Goal: Task Accomplishment & Management: Manage account settings

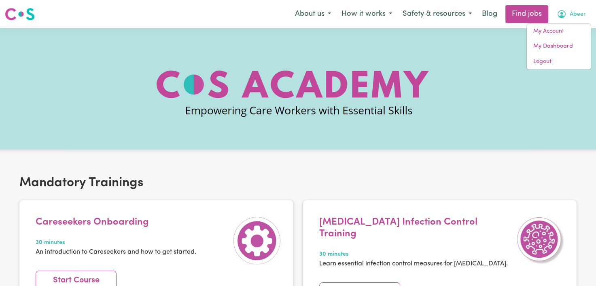
click at [561, 32] on link "My Account" at bounding box center [559, 31] width 64 height 15
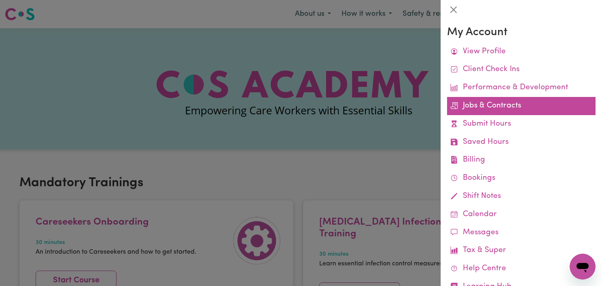
click at [486, 107] on link "Jobs & Contracts" at bounding box center [521, 106] width 148 height 18
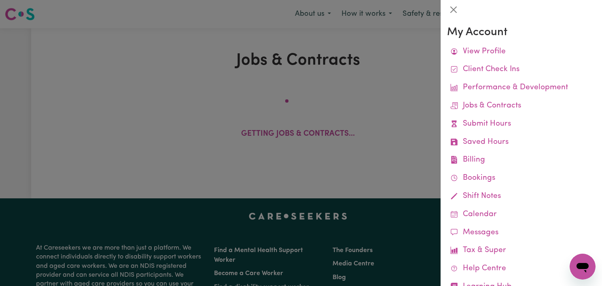
click at [486, 107] on link "Jobs & Contracts" at bounding box center [521, 106] width 148 height 18
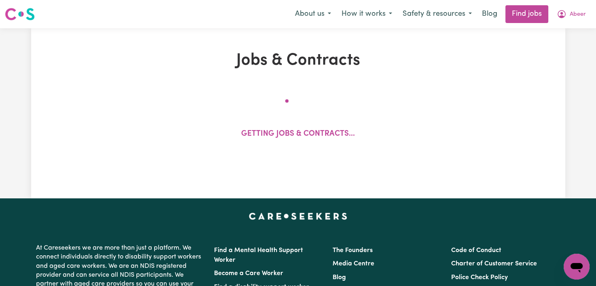
click at [351, 116] on div "Getting jobs & contracts..." at bounding box center [298, 123] width 114 height 47
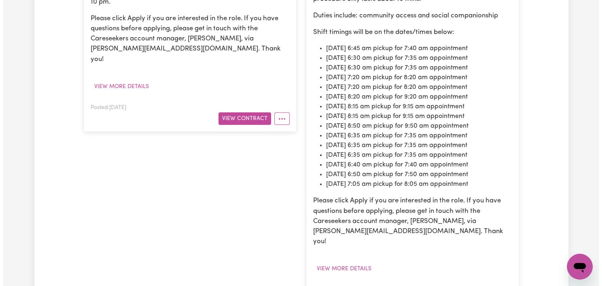
scroll to position [375, 0]
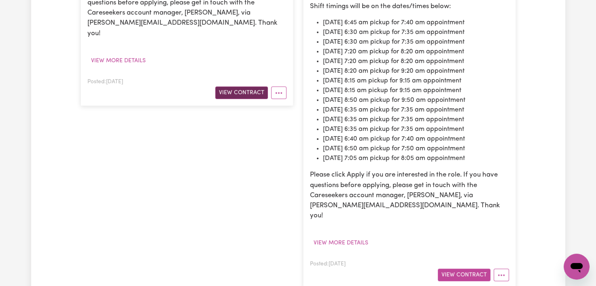
click at [238, 87] on button "View Contract" at bounding box center [241, 93] width 53 height 13
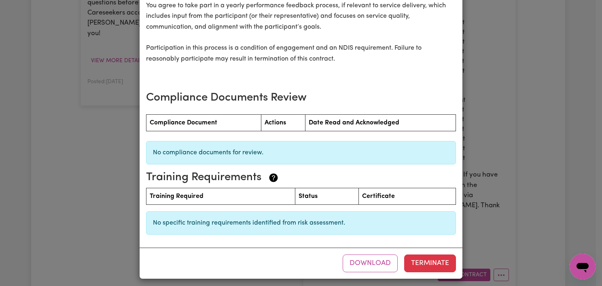
scroll to position [1060, 0]
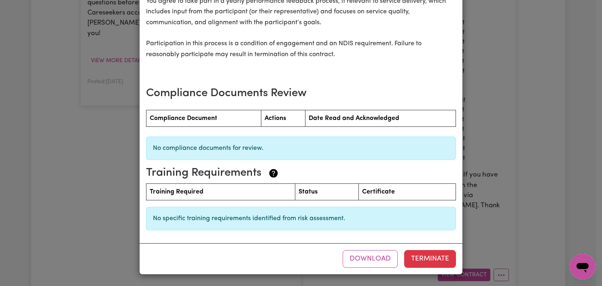
click at [79, 182] on div "Support Worker Needed In Rydalmere, NSW Contract terms Care Worker: Abeer Tahir…" at bounding box center [301, 143] width 602 height 286
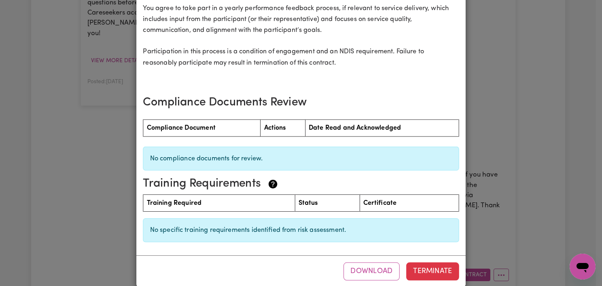
click at [82, 179] on div "Support Worker Needed In Rydalmere, NSW Contract terms Care Worker: Abeer Tahir…" at bounding box center [301, 143] width 602 height 286
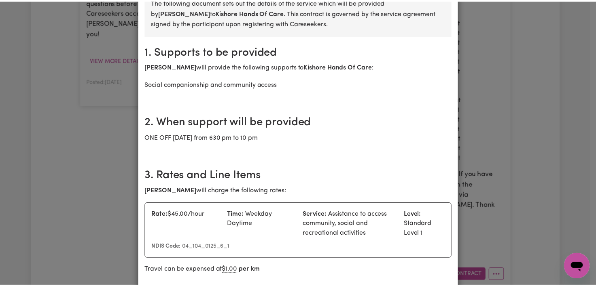
scroll to position [0, 0]
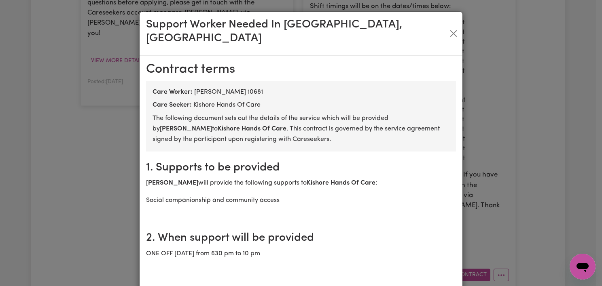
click at [447, 27] on button "Close" at bounding box center [453, 33] width 12 height 13
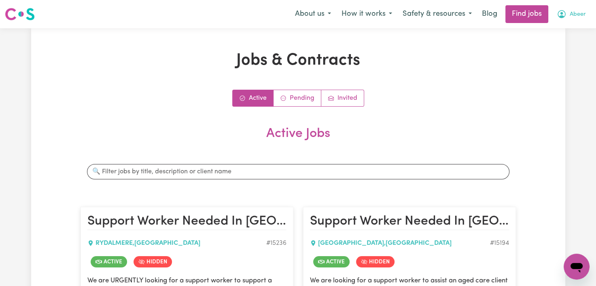
click at [576, 15] on span "Abeer" at bounding box center [578, 14] width 16 height 9
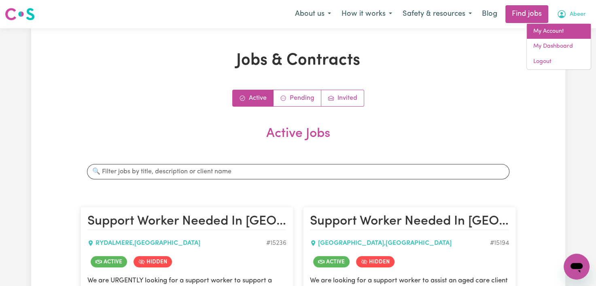
click at [546, 34] on link "My Account" at bounding box center [559, 31] width 64 height 15
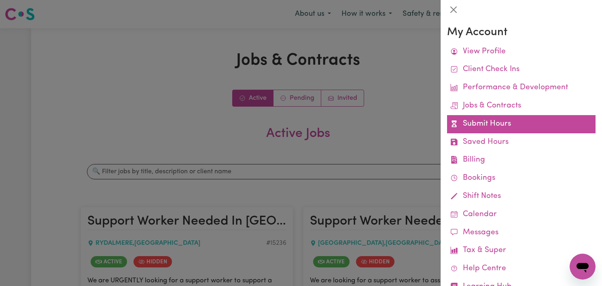
click at [465, 123] on link "Submit Hours" at bounding box center [521, 124] width 148 height 18
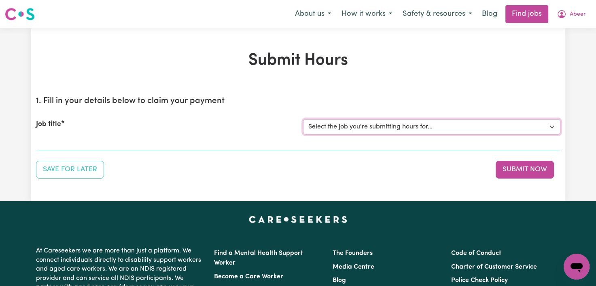
click at [442, 132] on select "Select the job you're submitting hours for... [Kishore Hands Of Care] Support W…" at bounding box center [431, 126] width 257 height 15
select select "15236"
click at [303, 119] on select "Select the job you're submitting hours for... [Kishore Hands Of Care] Support W…" at bounding box center [431, 126] width 257 height 15
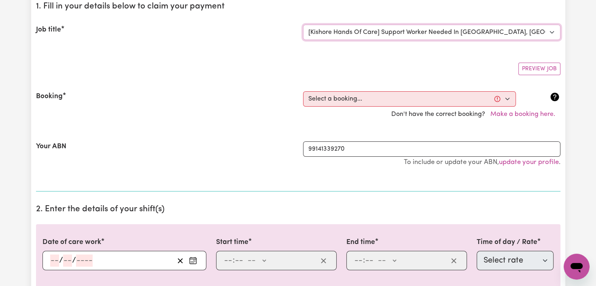
scroll to position [89, 0]
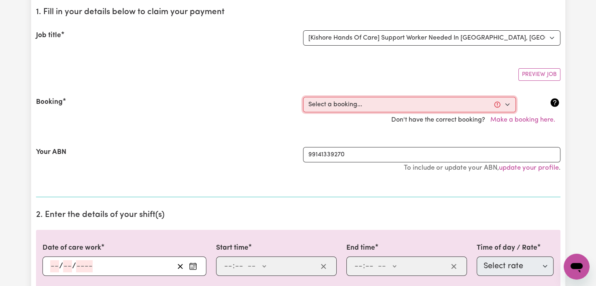
click at [383, 111] on select "Select a booking... Fri, October 10, 2025 - 6:30pm to 10:00pm (ONE-OFF)" at bounding box center [409, 104] width 213 height 15
select select "369402"
click at [303, 97] on select "Select a booking... Fri, October 10, 2025 - 6:30pm to 10:00pm (ONE-OFF)" at bounding box center [409, 104] width 213 height 15
type input "2025-10-10"
type input "10"
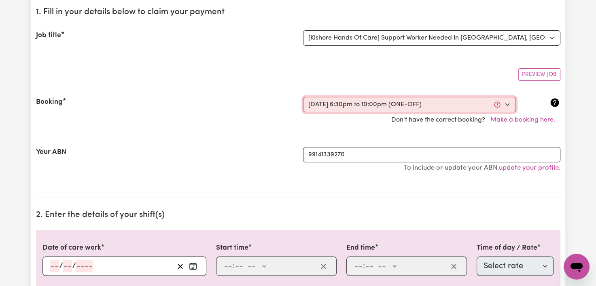
type input "10"
type input "2025"
type input "18:30"
type input "6"
type input "30"
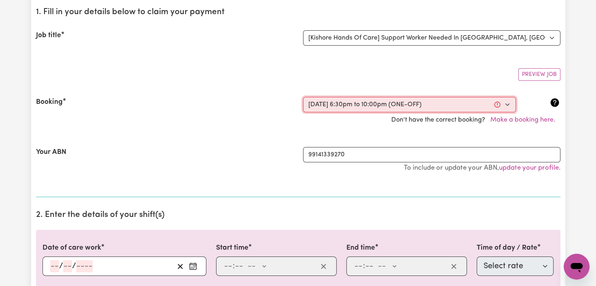
select select "pm"
type input "22:00"
type input "10"
type input "0"
select select "pm"
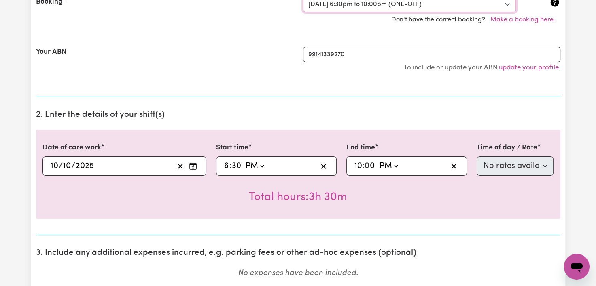
scroll to position [191, 0]
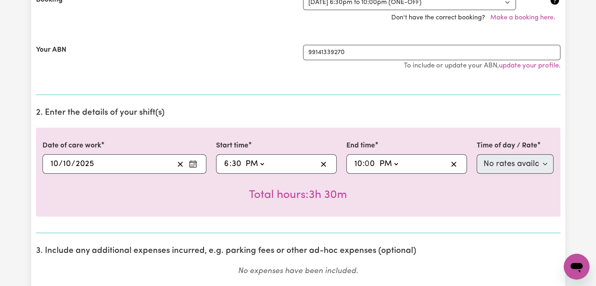
click at [275, 171] on div "18:30 6 : 30 AM PM" at bounding box center [276, 164] width 121 height 19
click at [265, 168] on select "AM PM" at bounding box center [255, 164] width 22 height 12
click at [244, 158] on select "AM PM" at bounding box center [255, 164] width 22 height 12
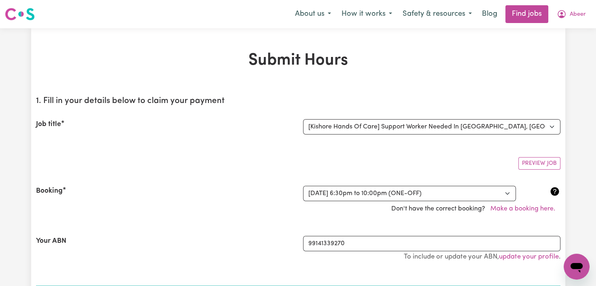
scroll to position [0, 0]
click at [359, 17] on button "How it works" at bounding box center [366, 14] width 61 height 17
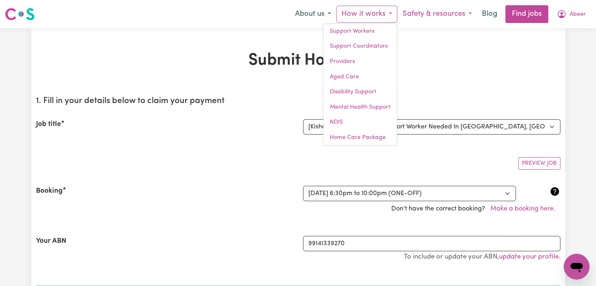
click at [441, 16] on button "Safety & resources" at bounding box center [437, 14] width 80 height 17
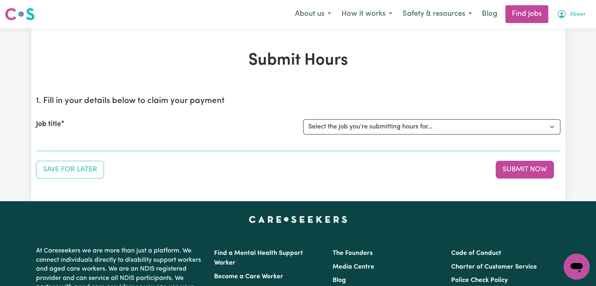
click at [570, 16] on span "Abeer" at bounding box center [578, 14] width 16 height 9
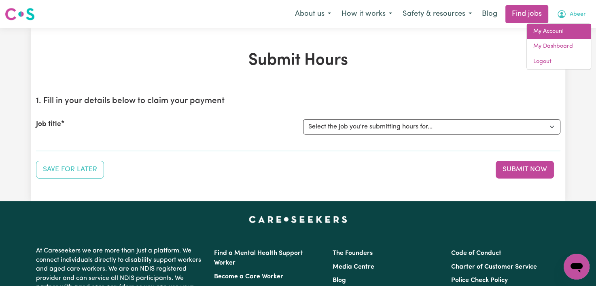
click at [557, 32] on link "My Account" at bounding box center [559, 31] width 64 height 15
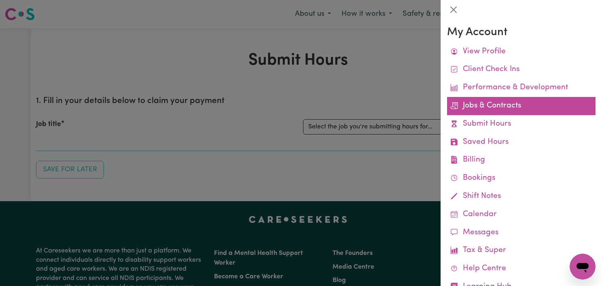
click at [498, 100] on link "Jobs & Contracts" at bounding box center [521, 106] width 148 height 18
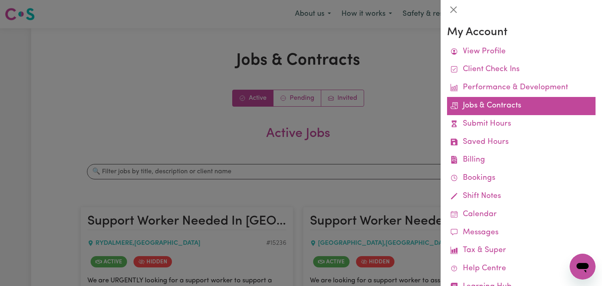
click at [479, 108] on link "Jobs & Contracts" at bounding box center [521, 106] width 148 height 18
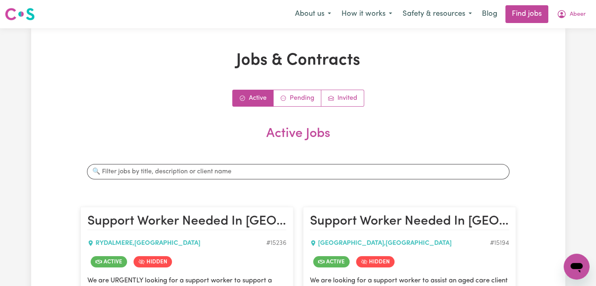
click at [295, 100] on link "Pending" at bounding box center [297, 98] width 48 height 16
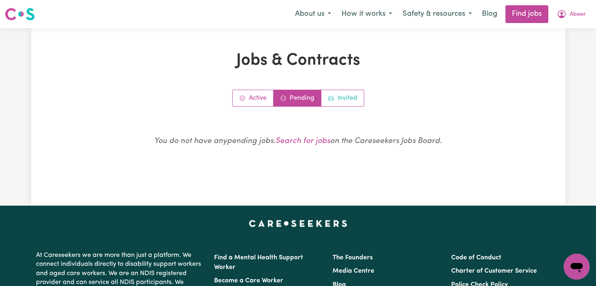
click at [348, 99] on link "Invited" at bounding box center [342, 98] width 42 height 16
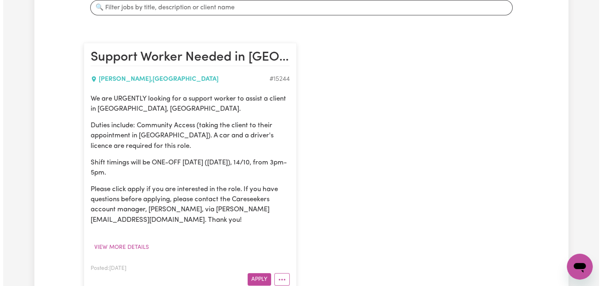
scroll to position [202, 0]
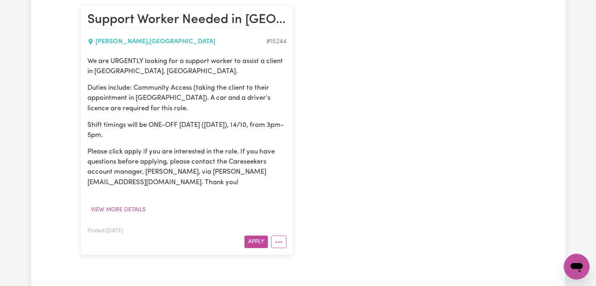
click at [37, 203] on div "Jobs & Contracts Active Pending Invited Job Invitations Search jobs Support Wor…" at bounding box center [298, 66] width 534 height 434
click at [134, 213] on button "View more details" at bounding box center [118, 210] width 62 height 13
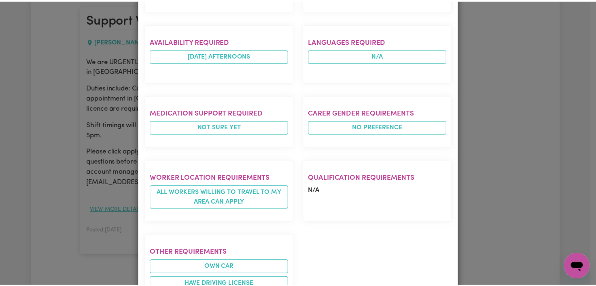
scroll to position [418, 0]
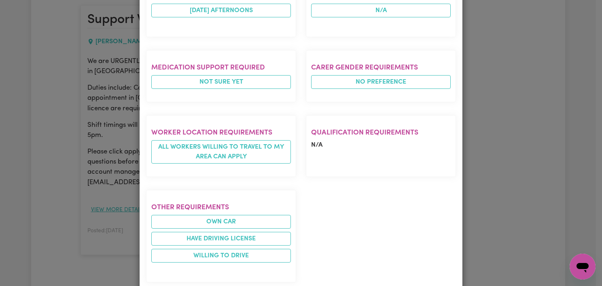
click at [36, 118] on div "Job Details Support Worker Needed in Eastwood, NSW EASTWOOD , New South Wales P…" at bounding box center [301, 143] width 602 height 286
click at [22, 116] on div "Job Details Support Worker Needed in Eastwood, NSW EASTWOOD , New South Wales P…" at bounding box center [301, 143] width 602 height 286
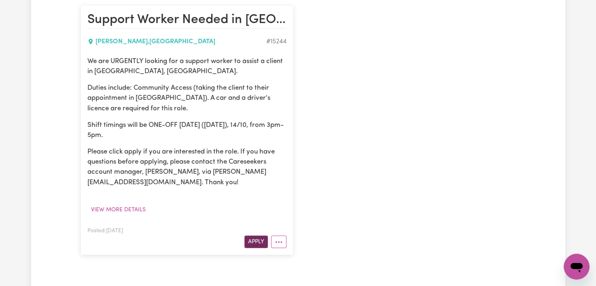
click at [262, 241] on button "Apply" at bounding box center [255, 242] width 23 height 13
click at [251, 240] on button "Apply" at bounding box center [255, 242] width 23 height 13
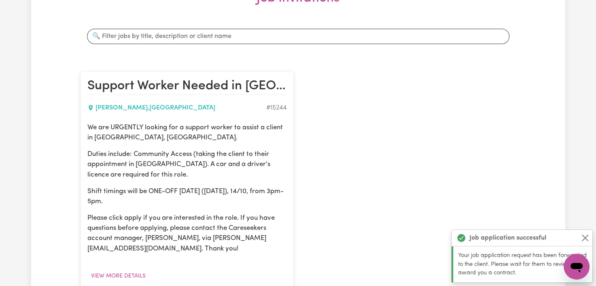
scroll to position [0, 0]
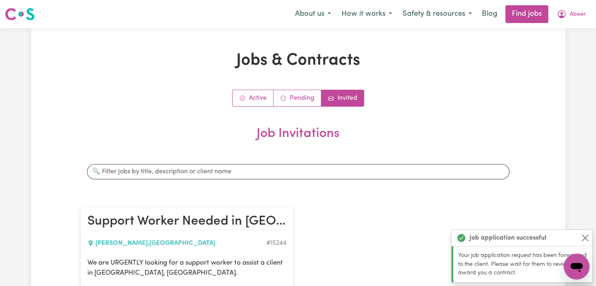
click at [560, 23] on div "Menu About us How it works Safety & resources Blog Find jobs Abeer" at bounding box center [298, 14] width 596 height 19
click at [569, 16] on button "Abeer" at bounding box center [571, 14] width 40 height 17
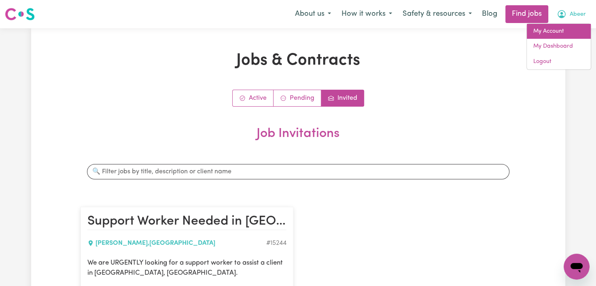
click at [551, 33] on link "My Account" at bounding box center [559, 31] width 64 height 15
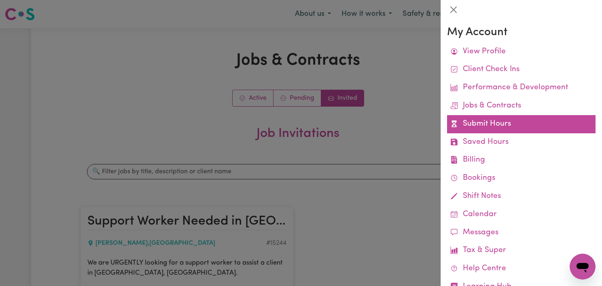
click at [502, 127] on link "Submit Hours" at bounding box center [521, 124] width 148 height 18
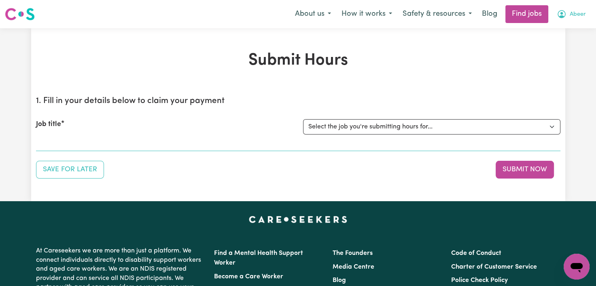
click at [570, 15] on span "Abeer" at bounding box center [578, 14] width 16 height 9
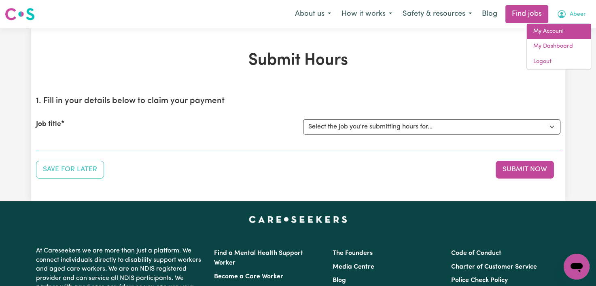
click at [552, 36] on link "My Account" at bounding box center [559, 31] width 64 height 15
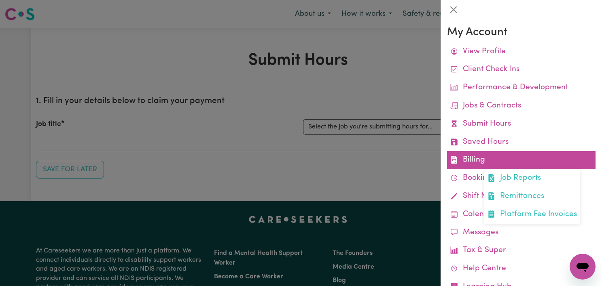
click at [487, 168] on link "Billing Job Reports Remittances Platform Fee Invoices" at bounding box center [521, 160] width 148 height 18
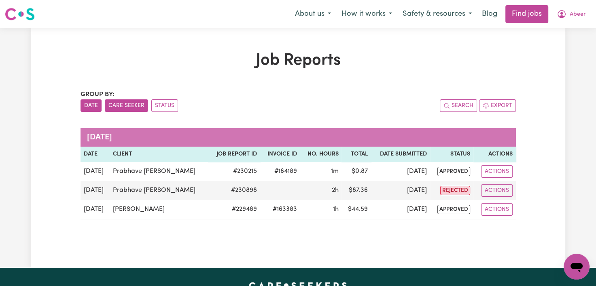
click at [137, 107] on button "Care Seeker" at bounding box center [126, 106] width 43 height 13
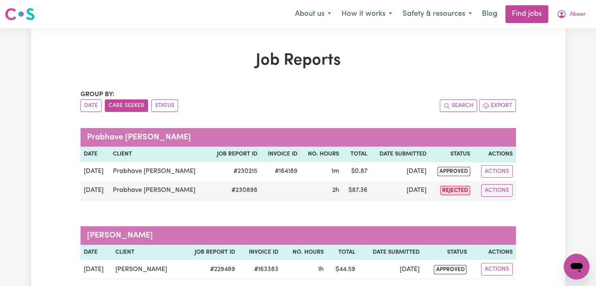
click at [137, 107] on button "Care Seeker" at bounding box center [126, 106] width 43 height 13
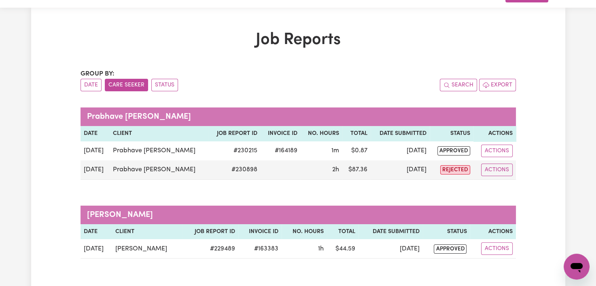
click at [44, 204] on div "Job Reports Group by: Date Care Seeker Status Search Export Prabhave Nayyar Dat…" at bounding box center [298, 157] width 534 height 254
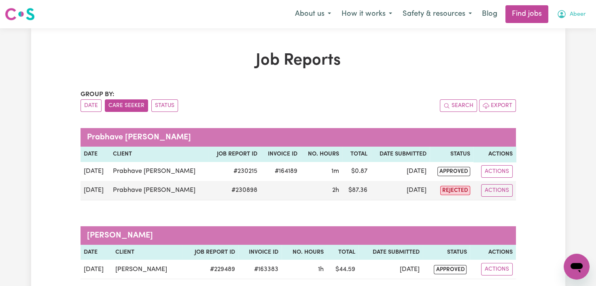
click at [585, 11] on button "Abeer" at bounding box center [571, 14] width 40 height 17
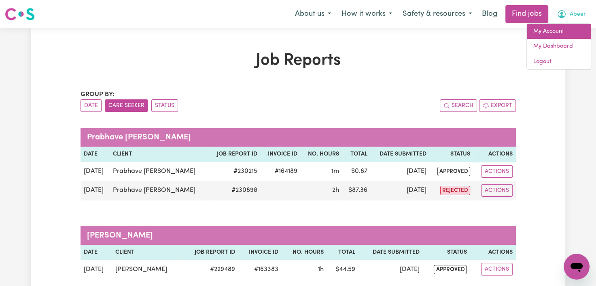
click at [557, 28] on link "My Account" at bounding box center [559, 31] width 64 height 15
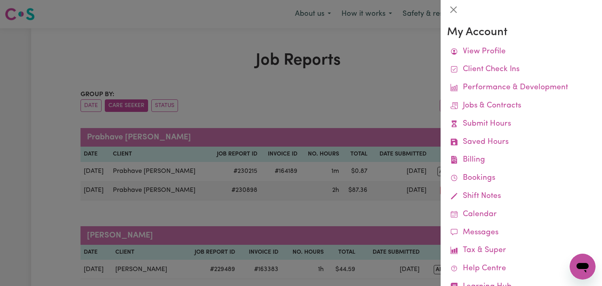
click at [29, 128] on div at bounding box center [301, 143] width 602 height 286
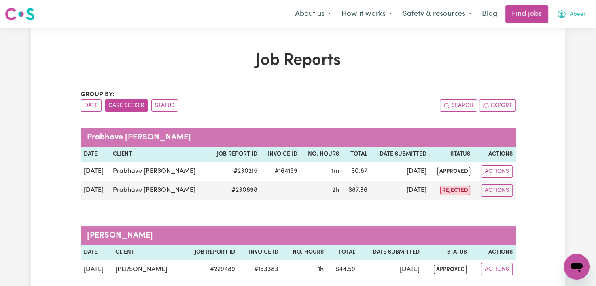
click at [586, 13] on button "Abeer" at bounding box center [571, 14] width 40 height 17
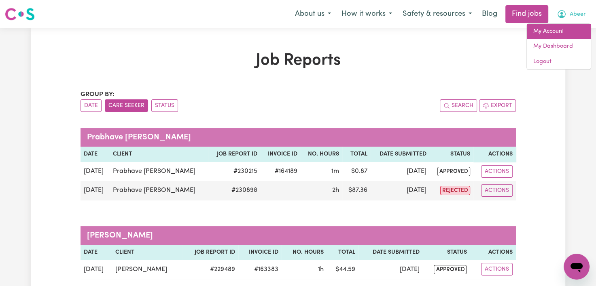
click at [553, 34] on link "My Account" at bounding box center [559, 31] width 64 height 15
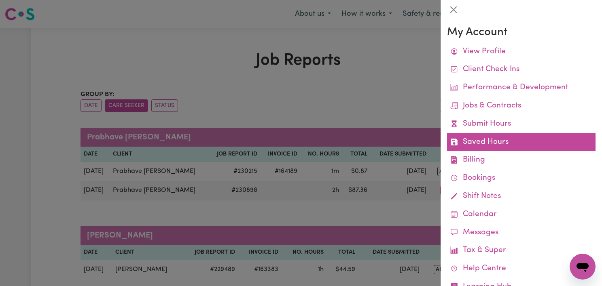
click at [481, 142] on link "Saved Hours" at bounding box center [521, 142] width 148 height 18
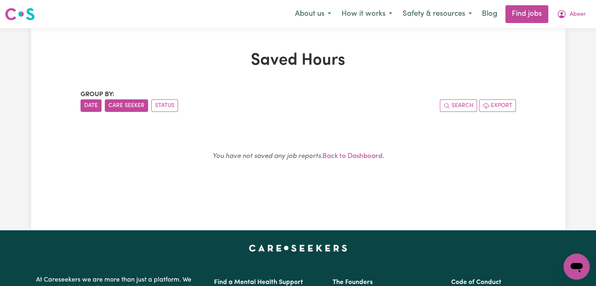
click at [121, 104] on button "Care Seeker" at bounding box center [126, 106] width 43 height 13
click at [162, 110] on button "Status" at bounding box center [164, 106] width 27 height 13
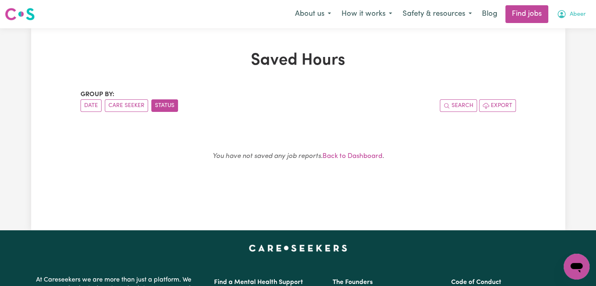
click at [572, 17] on span "Abeer" at bounding box center [578, 14] width 16 height 9
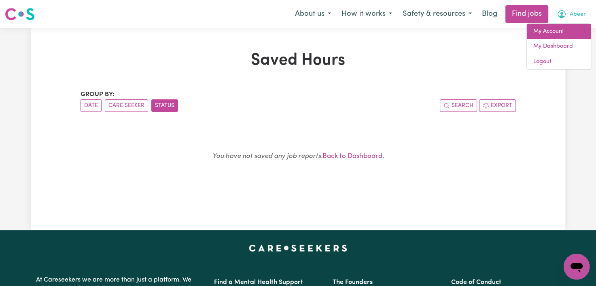
click at [559, 27] on link "My Account" at bounding box center [559, 31] width 64 height 15
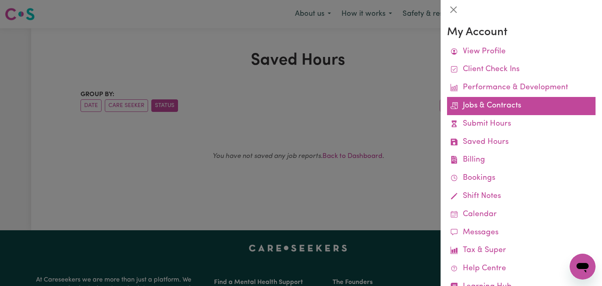
click at [499, 105] on link "Jobs & Contracts" at bounding box center [521, 106] width 148 height 18
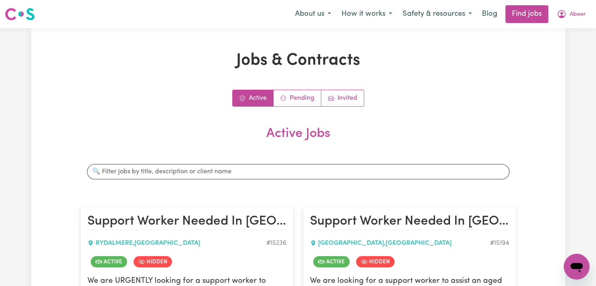
click at [502, 92] on div "Active Pending Invited" at bounding box center [297, 98] width 435 height 17
click at [341, 93] on link "Invited" at bounding box center [342, 98] width 42 height 16
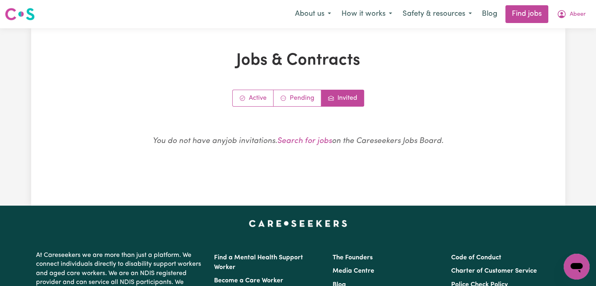
click at [341, 93] on link "Invited" at bounding box center [342, 98] width 42 height 16
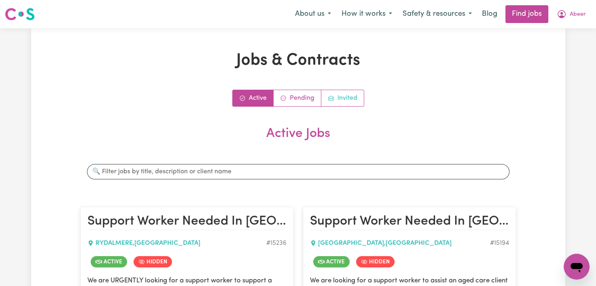
click at [338, 95] on link "Invited" at bounding box center [342, 98] width 42 height 16
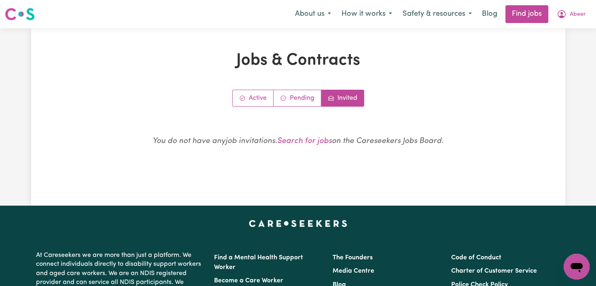
click at [298, 89] on div "Jobs & Contracts Active Pending Invited You do not have any job invitations . S…" at bounding box center [298, 117] width 445 height 132
click at [295, 93] on link "Pending" at bounding box center [297, 98] width 48 height 16
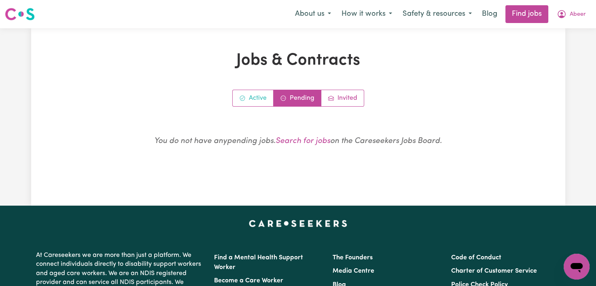
click at [263, 92] on link "Active" at bounding box center [253, 98] width 41 height 16
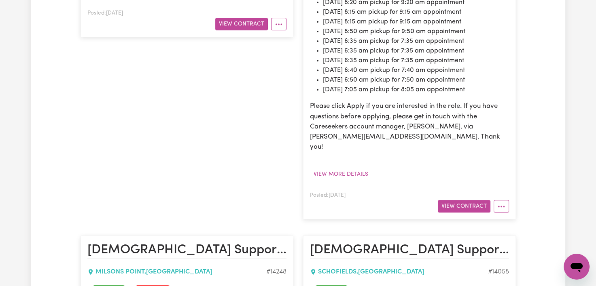
scroll to position [516, 0]
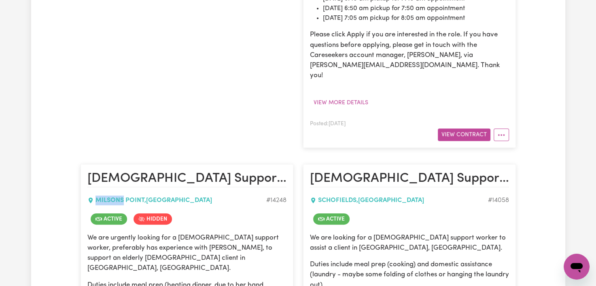
click at [31, 135] on div "Jobs & Contracts Active Pending Invited Active Jobs Search jobs Support Worker …" at bounding box center [298, 17] width 534 height 965
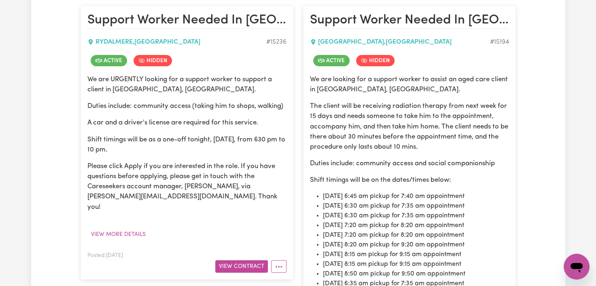
scroll to position [150, 0]
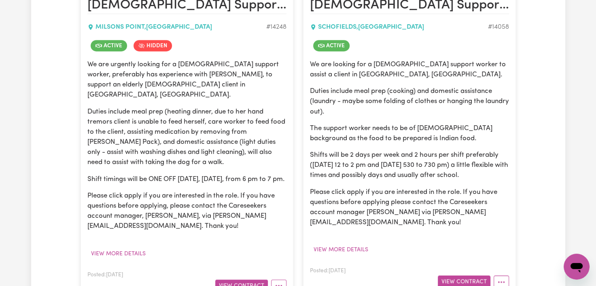
scroll to position [715, 0]
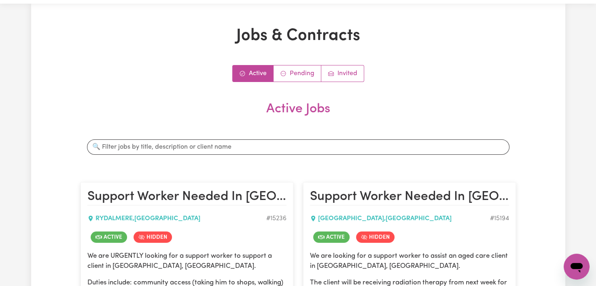
scroll to position [0, 0]
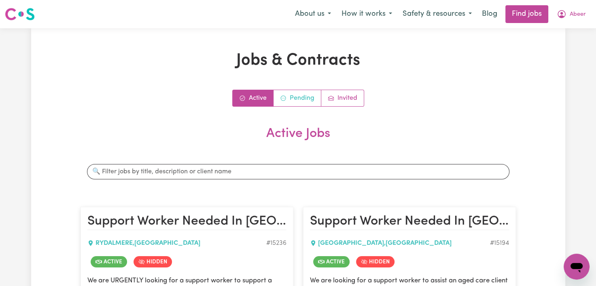
click at [303, 97] on link "Pending" at bounding box center [297, 98] width 48 height 16
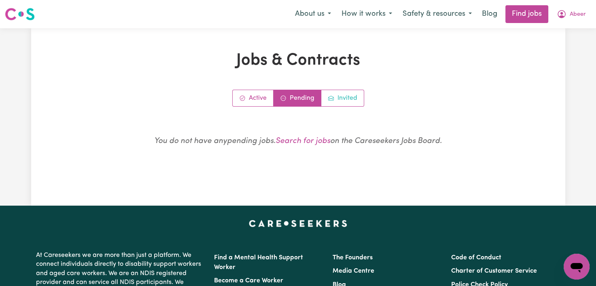
click at [345, 102] on link "Invited" at bounding box center [342, 98] width 42 height 16
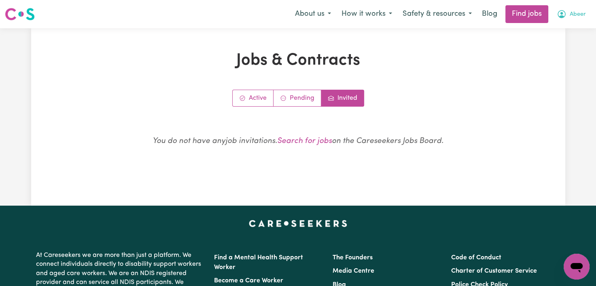
click at [570, 15] on span "Abeer" at bounding box center [578, 14] width 16 height 9
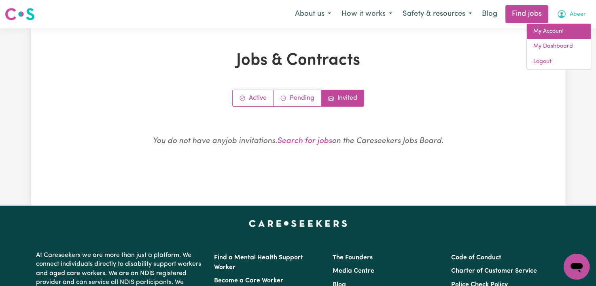
click at [547, 34] on link "My Account" at bounding box center [559, 31] width 64 height 15
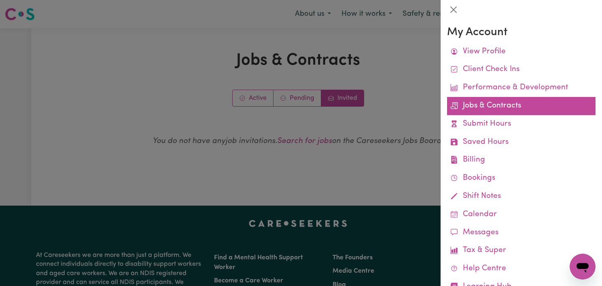
click at [486, 110] on link "Jobs & Contracts" at bounding box center [521, 106] width 148 height 18
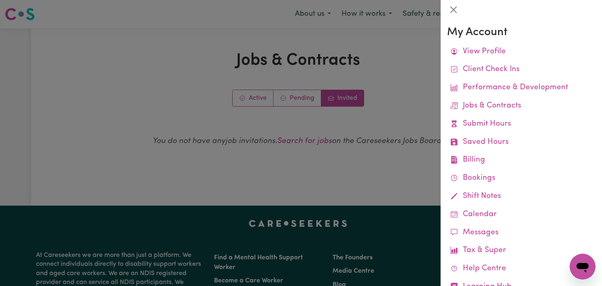
click at [308, 103] on div at bounding box center [301, 143] width 602 height 286
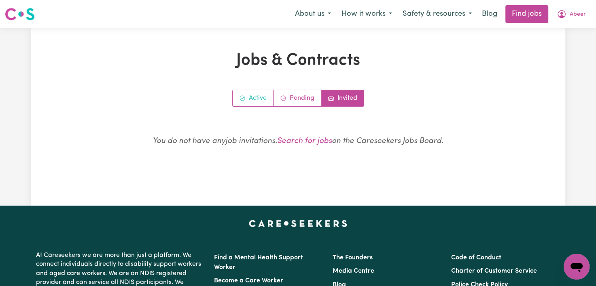
click at [268, 102] on link "Active" at bounding box center [253, 98] width 41 height 16
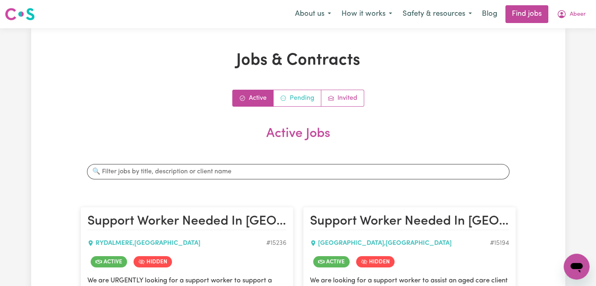
click at [308, 97] on link "Pending" at bounding box center [297, 98] width 48 height 16
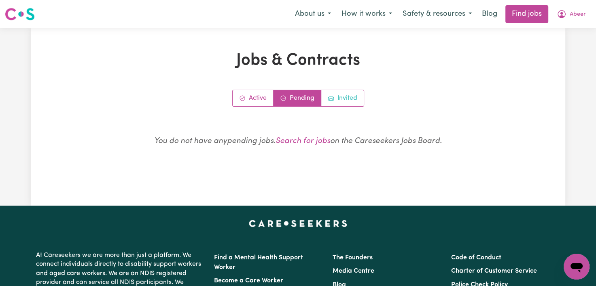
click at [340, 91] on link "Invited" at bounding box center [342, 98] width 42 height 16
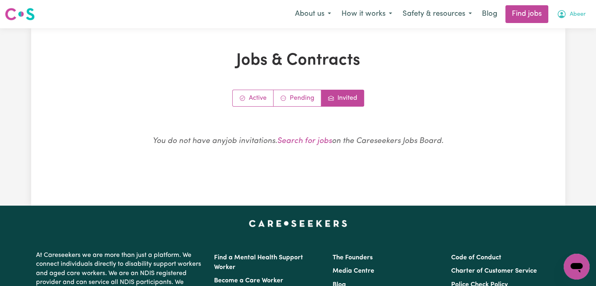
click at [574, 13] on span "Abeer" at bounding box center [578, 14] width 16 height 9
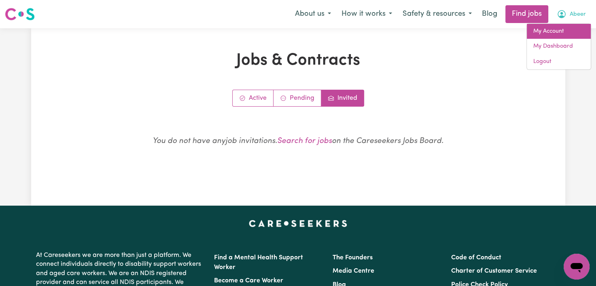
click at [551, 33] on link "My Account" at bounding box center [559, 31] width 64 height 15
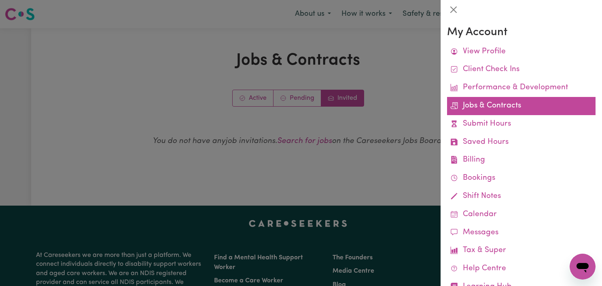
click at [494, 99] on link "Jobs & Contracts" at bounding box center [521, 106] width 148 height 18
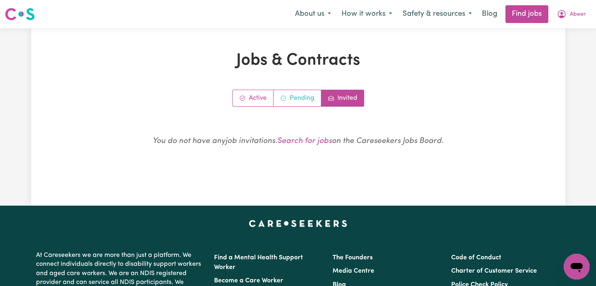
click at [290, 100] on link "Pending" at bounding box center [297, 98] width 48 height 16
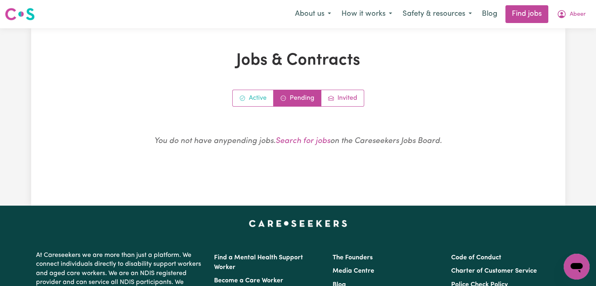
click at [262, 97] on link "Active" at bounding box center [253, 98] width 41 height 16
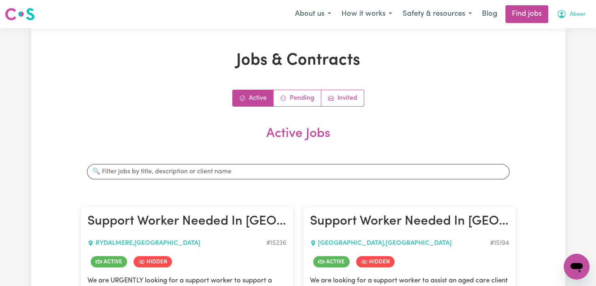
click at [576, 18] on span "Abeer" at bounding box center [578, 14] width 16 height 9
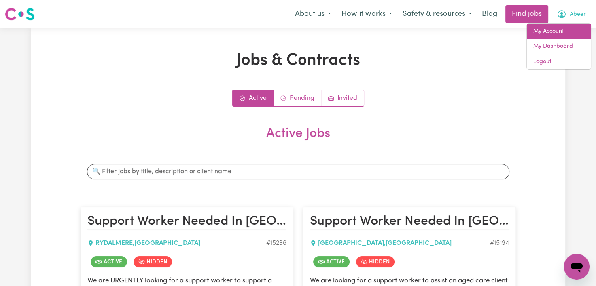
click at [551, 27] on link "My Account" at bounding box center [559, 31] width 64 height 15
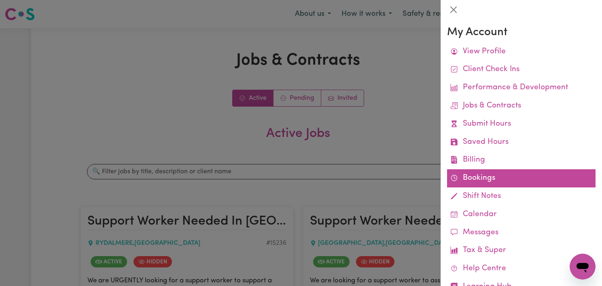
click at [463, 180] on link "Bookings" at bounding box center [521, 178] width 148 height 18
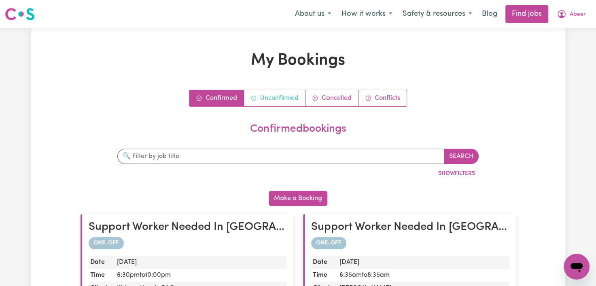
click at [288, 94] on link "Unconfirmed" at bounding box center [274, 98] width 61 height 16
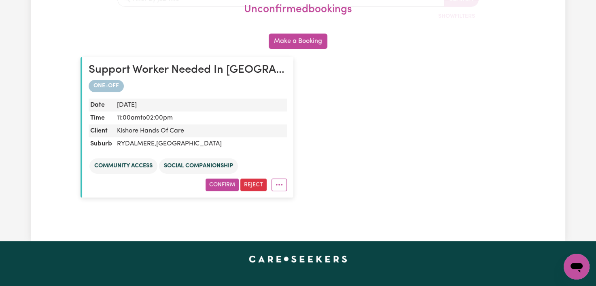
scroll to position [162, 0]
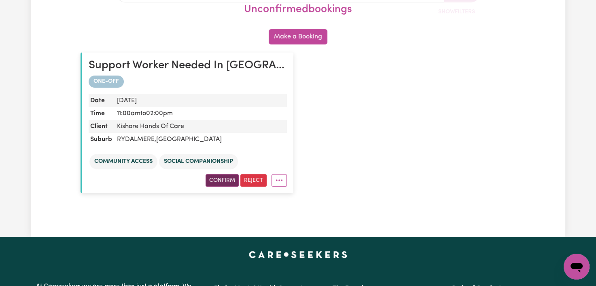
click at [214, 180] on button "Confirm" at bounding box center [221, 180] width 33 height 13
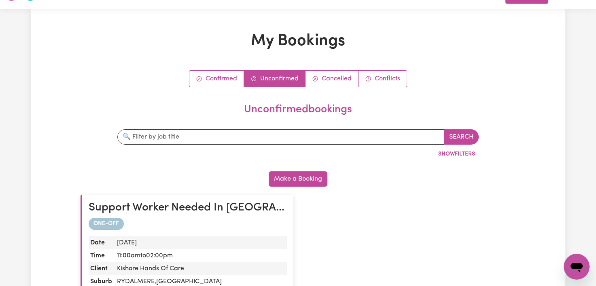
scroll to position [12, 0]
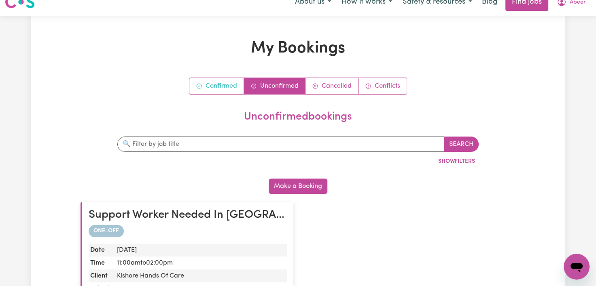
click at [227, 78] on link "Confirmed" at bounding box center [216, 86] width 55 height 16
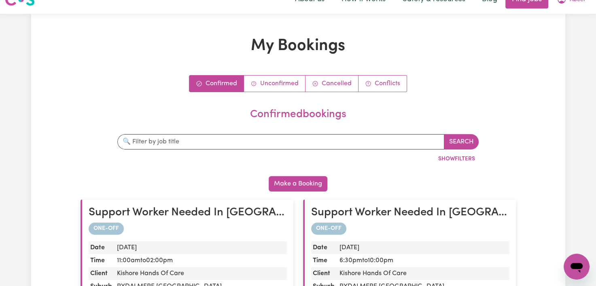
scroll to position [0, 0]
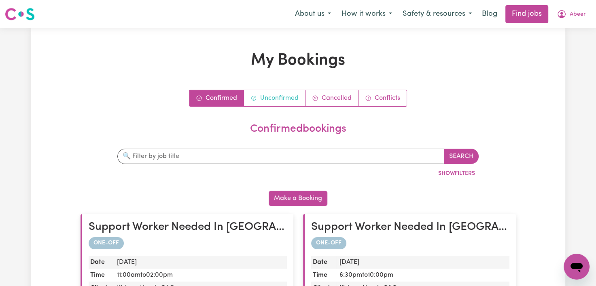
click at [292, 105] on link "Unconfirmed" at bounding box center [274, 98] width 61 height 16
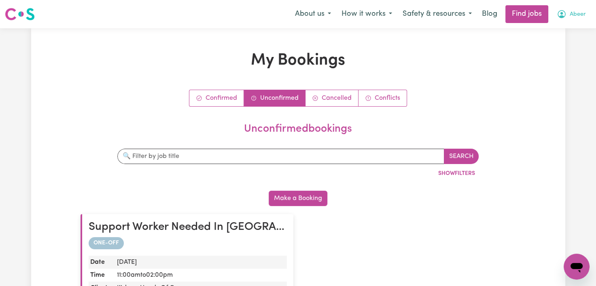
click at [570, 11] on span "Abeer" at bounding box center [578, 14] width 16 height 9
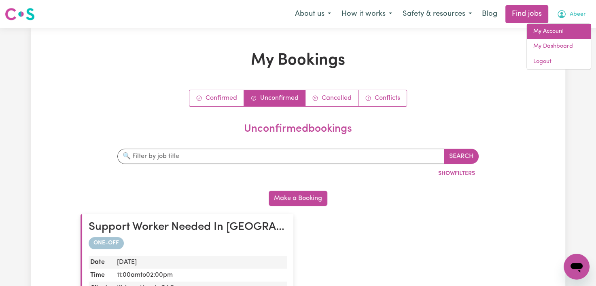
click at [550, 28] on link "My Account" at bounding box center [559, 31] width 64 height 15
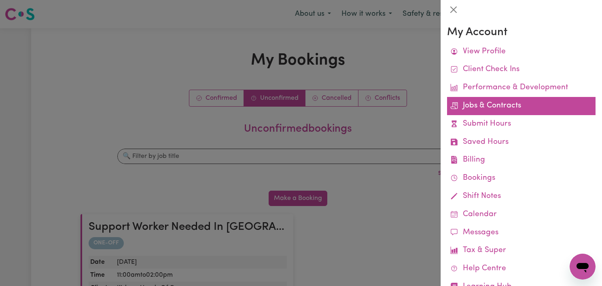
click at [492, 112] on link "Jobs & Contracts" at bounding box center [521, 106] width 148 height 18
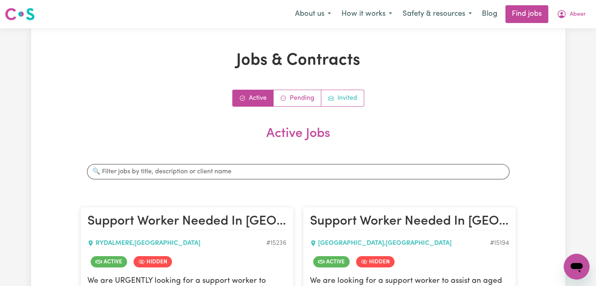
click at [352, 100] on link "Invited" at bounding box center [342, 98] width 42 height 16
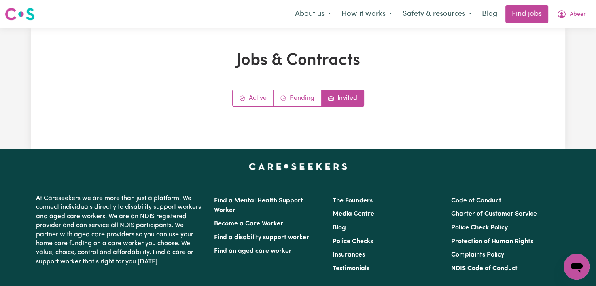
click at [304, 93] on link "Pending" at bounding box center [297, 98] width 48 height 16
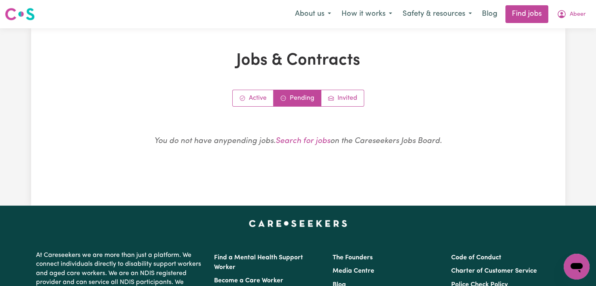
click at [256, 90] on link "Active" at bounding box center [253, 98] width 41 height 16
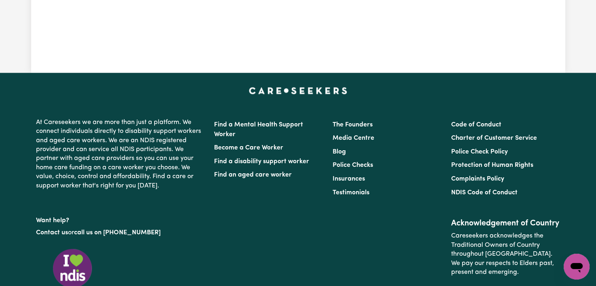
scroll to position [1139, 0]
